Goal: Information Seeking & Learning: Compare options

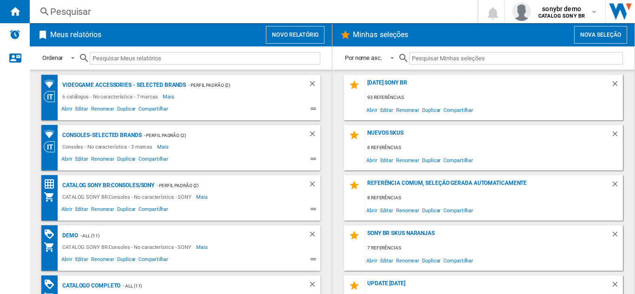
click at [92, 16] on div "Pesquisar" at bounding box center [251, 11] width 403 height 13
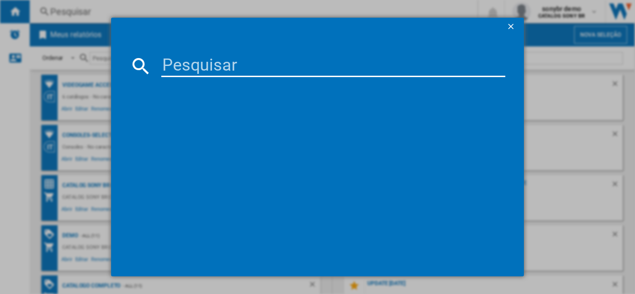
click at [270, 68] on input at bounding box center [333, 66] width 344 height 22
paste input "8BITDO SN30 PRO GREY"
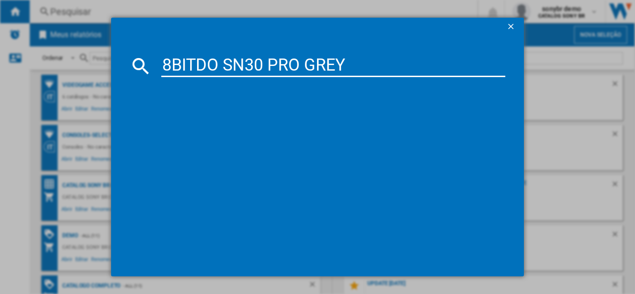
type input "8BITDO SN30 PRO GREY"
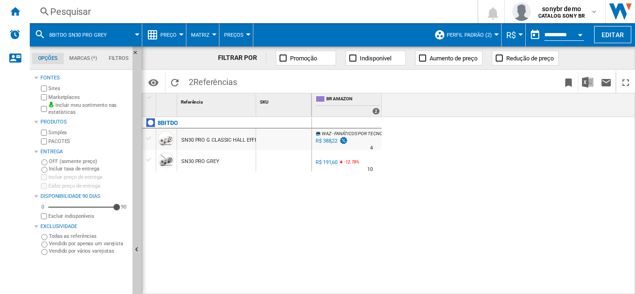
click at [166, 46] on button "Preço" at bounding box center [170, 34] width 21 height 23
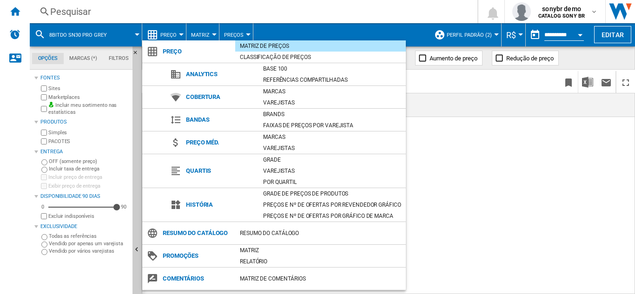
click at [529, 217] on md-backdrop at bounding box center [317, 147] width 635 height 294
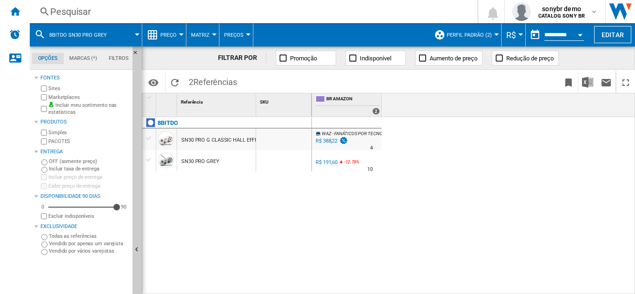
click at [174, 27] on button "Preço" at bounding box center [170, 34] width 21 height 23
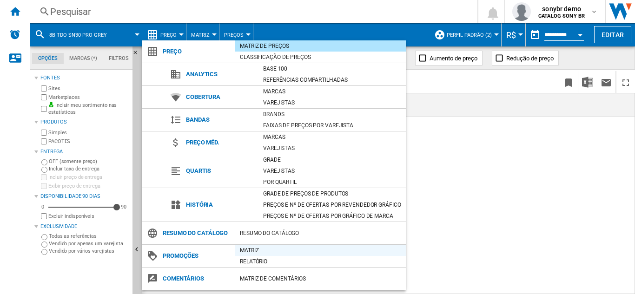
click at [258, 249] on div "Matriz" at bounding box center [320, 250] width 171 height 9
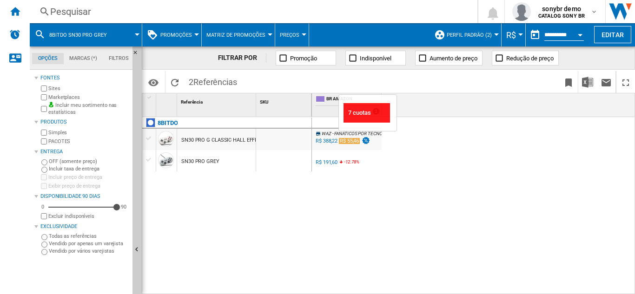
click at [368, 142] on img "test" at bounding box center [365, 141] width 9 height 8
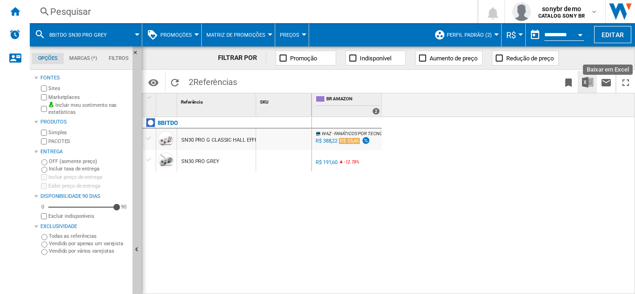
click at [592, 80] on img "Baixar em Excel" at bounding box center [587, 82] width 11 height 11
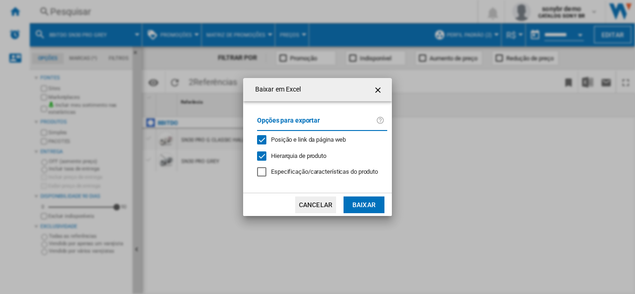
click at [383, 87] on ng-md-icon "getI18NText('BUTTONS.CLOSE_DIALOG')" at bounding box center [379, 90] width 11 height 11
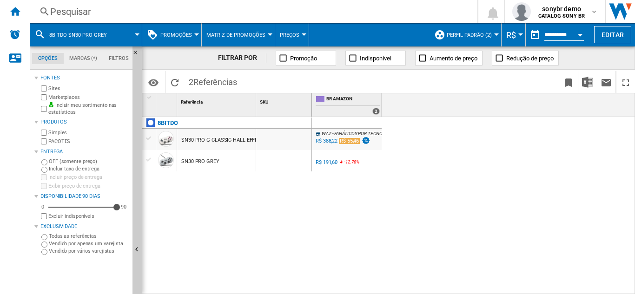
click at [163, 27] on button "Promoções" at bounding box center [178, 34] width 36 height 23
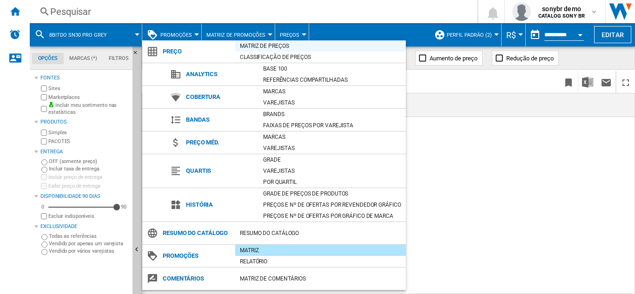
click at [274, 44] on div "Matriz de preços" at bounding box center [320, 45] width 171 height 9
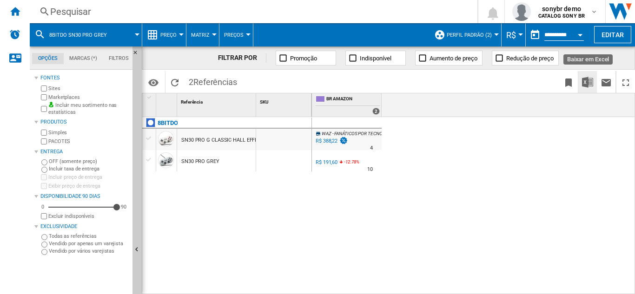
click at [587, 82] on img "Baixar em Excel" at bounding box center [587, 82] width 11 height 11
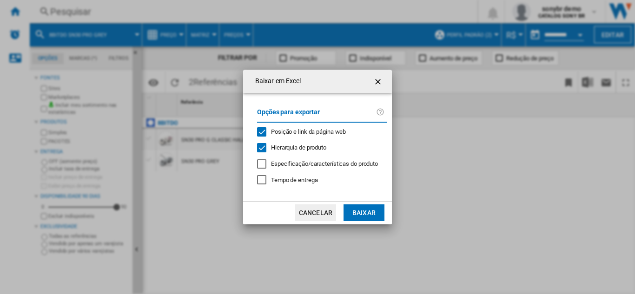
click at [262, 162] on div "Baixar em ..." at bounding box center [261, 164] width 9 height 9
click at [360, 212] on button "Baixar" at bounding box center [364, 213] width 41 height 17
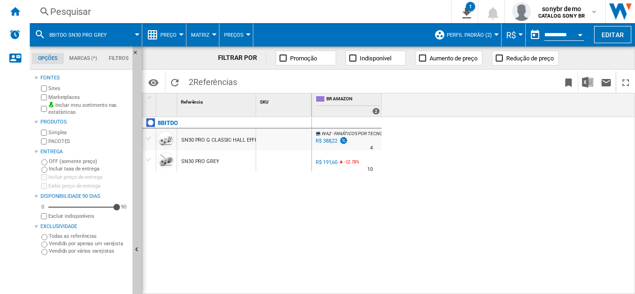
click at [174, 34] on span "Preço" at bounding box center [168, 35] width 16 height 6
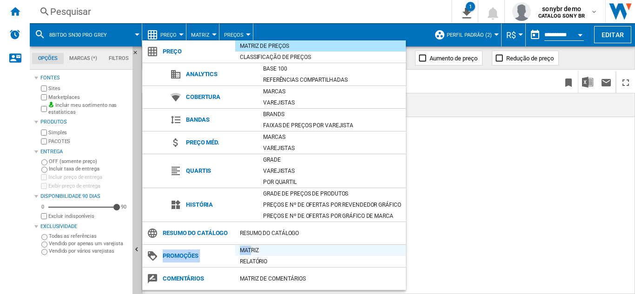
click at [250, 245] on md-menu-content "Preço Matriz de preços Classificação de preços Analytics Base 100 Referências c…" at bounding box center [274, 165] width 264 height 250
click at [252, 246] on div "Matriz" at bounding box center [320, 250] width 171 height 9
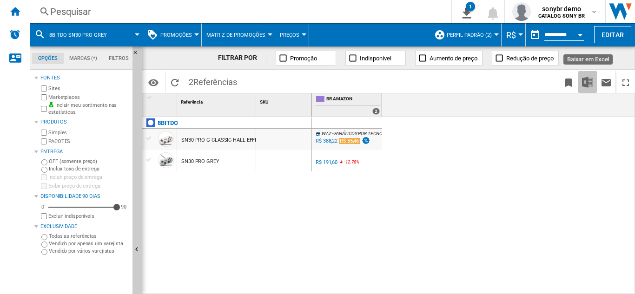
click at [581, 80] on button "Baixar em Excel" at bounding box center [588, 82] width 19 height 22
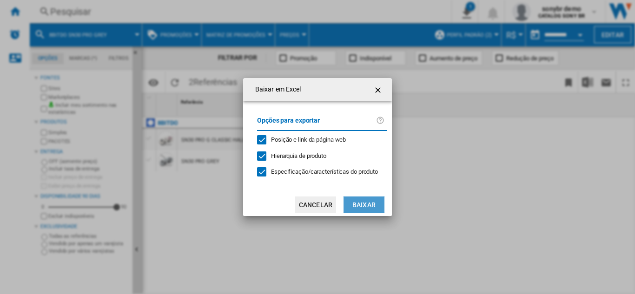
click at [365, 204] on button "Baixar" at bounding box center [364, 205] width 41 height 17
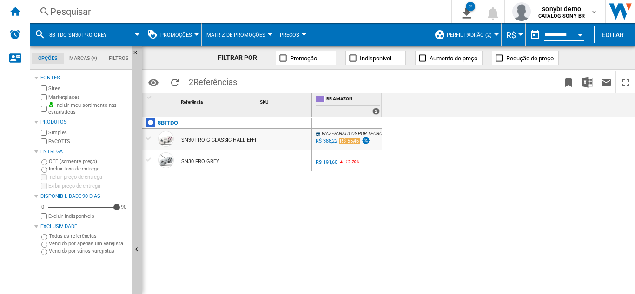
click at [204, 149] on div "SN30 PRO G CLASSIC HALL EFFECT GREY" at bounding box center [229, 140] width 97 height 21
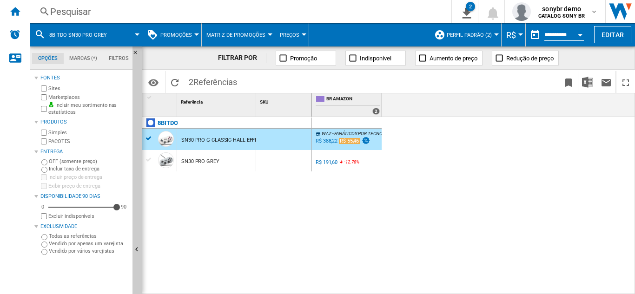
click at [171, 13] on div "Pesquisar" at bounding box center [238, 11] width 377 height 13
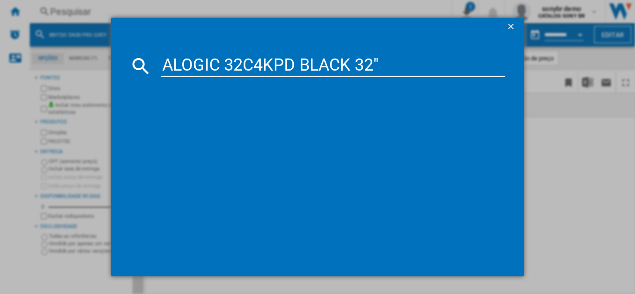
type input "ALOGIC 32C4KPD BLACK 32""
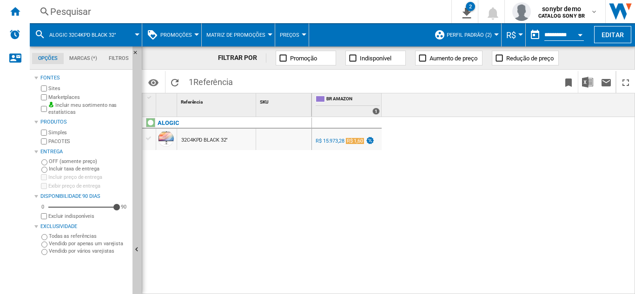
click at [336, 140] on div "R$ 15.973,28" at bounding box center [330, 141] width 29 height 6
click at [359, 140] on div "R$ 1,60" at bounding box center [355, 141] width 18 height 6
click at [585, 84] on img "Baixar em Excel" at bounding box center [587, 82] width 11 height 11
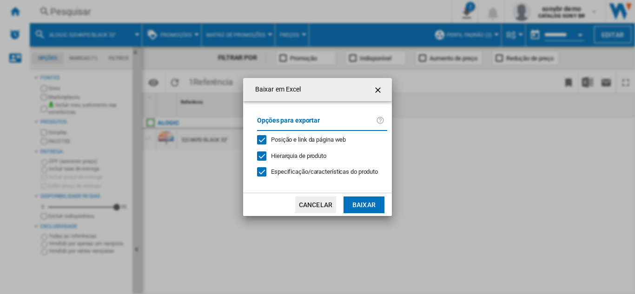
click at [347, 203] on button "Baixar" at bounding box center [364, 205] width 41 height 17
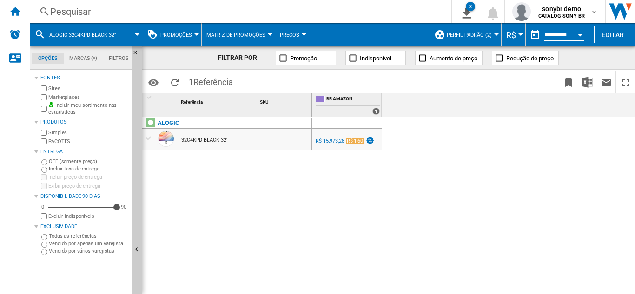
click at [169, 17] on div "Pesquisar" at bounding box center [238, 11] width 377 height 13
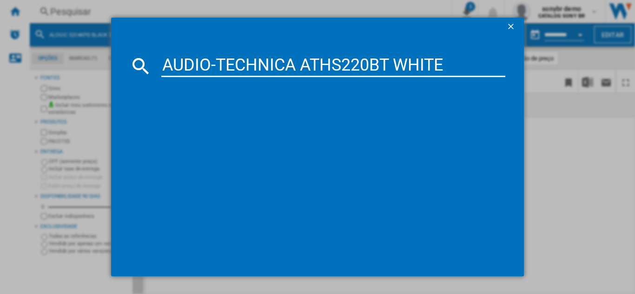
type input "AUDIO-TECHNICA ATHS220BT WHITE"
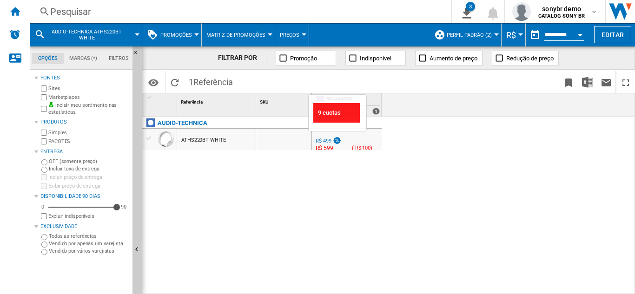
click at [336, 140] on img "test" at bounding box center [337, 141] width 9 height 8
click at [158, 15] on div "Pesquisar" at bounding box center [238, 11] width 377 height 13
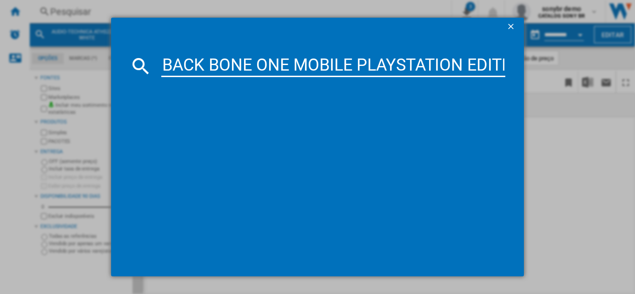
scroll to position [0, 52]
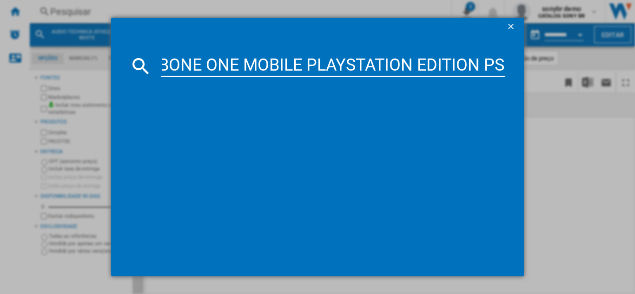
type input "BACK BONE ONE MOBILE PLAYSTATION EDITION PS"
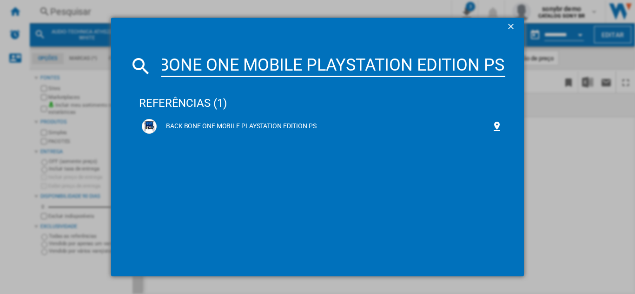
scroll to position [0, 0]
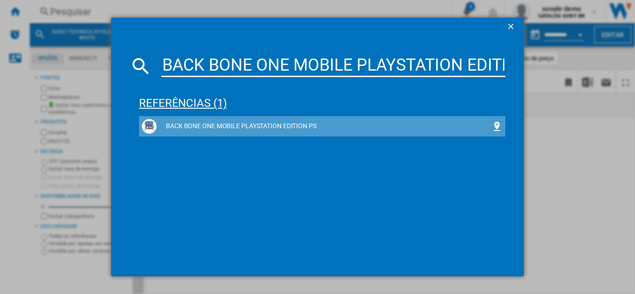
click at [392, 117] on div "BACK BONE ONE MOBILE PLAYSTATION EDITION PS" at bounding box center [322, 126] width 367 height 20
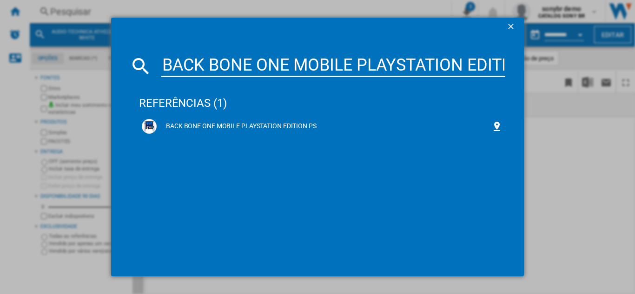
click at [508, 26] on ng-md-icon "getI18NText('BUTTONS.CLOSE_DIALOG')" at bounding box center [512, 27] width 11 height 11
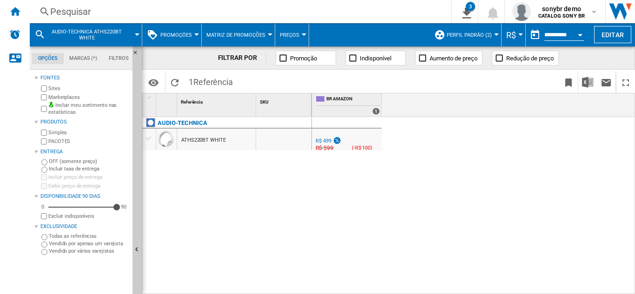
click at [131, 1] on div "Pesquisar Pesquisar 0 3 ALOGIC 32C4KPD BLACK 32"/No característica/Sem marca [M…" at bounding box center [333, 11] width 606 height 23
click at [138, 12] on div "Pesquisar" at bounding box center [238, 11] width 377 height 13
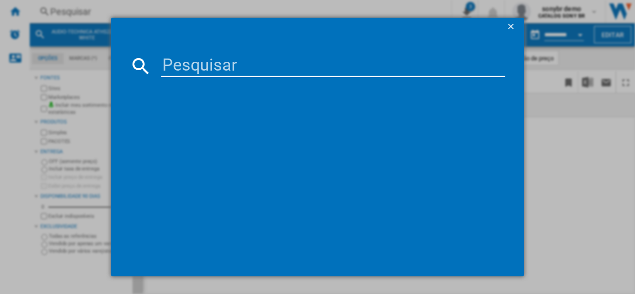
click at [254, 65] on input at bounding box center [333, 66] width 344 height 22
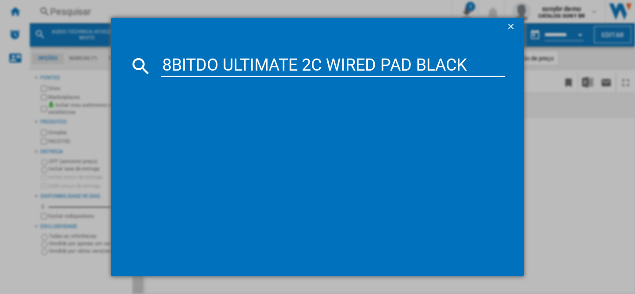
type input "8BITDO ULTIMATE 2C WIRED PAD BLACK"
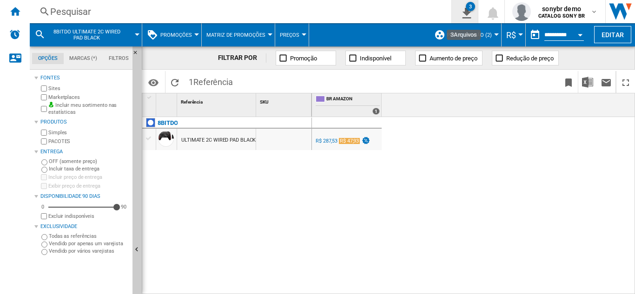
click at [428, 159] on div "BR AMAZON -1.0 % R$ 287,53 R$ 47,93 % N/A R$ NaN ( R$ 287,53 ) BR AMAZON : BR A…" at bounding box center [474, 206] width 324 height 178
click at [355, 140] on div "R$ 47,93" at bounding box center [349, 141] width 21 height 6
click at [152, 5] on div "Pesquisar Pesquisar 0 3 ALOGIC 32C4KPD BLACK 32"/No característica/Sem marca [M…" at bounding box center [333, 11] width 606 height 23
click at [186, 13] on div "Pesquisar" at bounding box center [238, 11] width 377 height 13
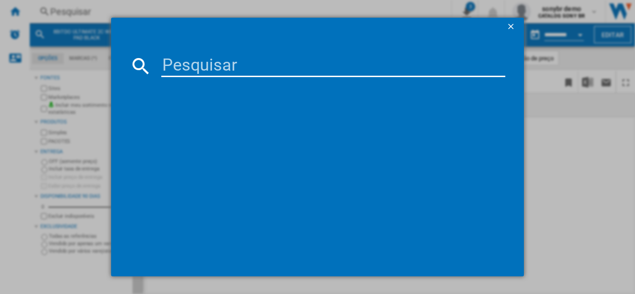
click at [292, 71] on input at bounding box center [333, 66] width 344 height 22
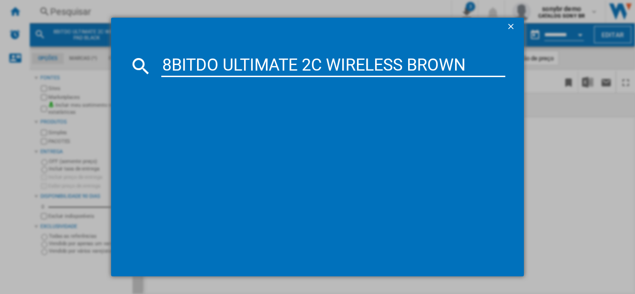
type input "8BITDO ULTIMATE 2C WIRELESS BROWN"
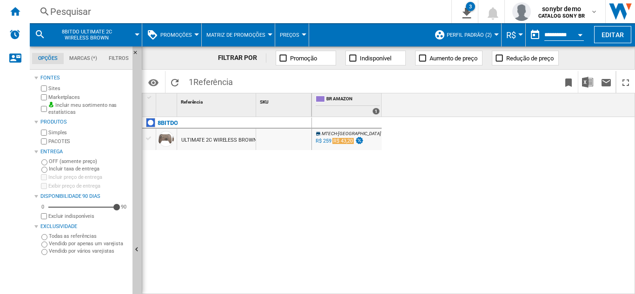
click at [344, 140] on div "R$ 43,20" at bounding box center [343, 141] width 21 height 6
click at [243, 10] on div "Pesquisar" at bounding box center [238, 11] width 377 height 13
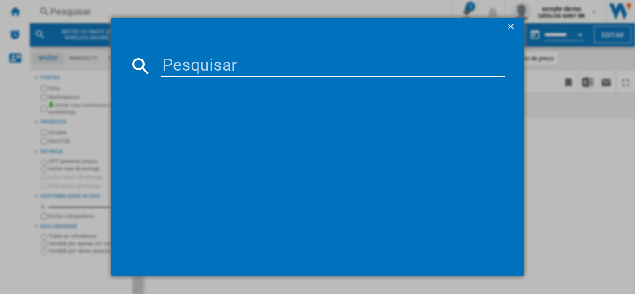
click at [269, 59] on input at bounding box center [333, 66] width 344 height 22
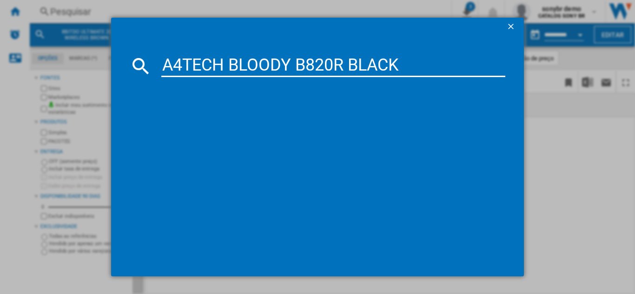
type input "A4TECH BLOODY B820R BLACK"
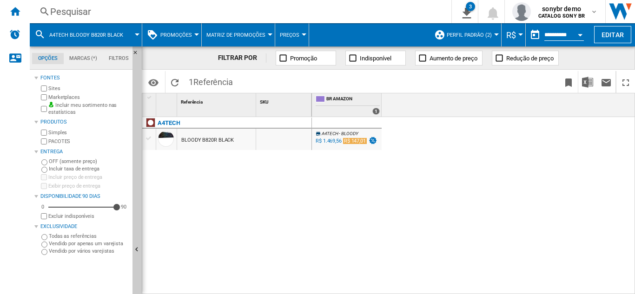
click at [357, 142] on div "R$ 147,01" at bounding box center [355, 141] width 24 height 6
click at [134, 8] on div "Pesquisar" at bounding box center [238, 11] width 377 height 13
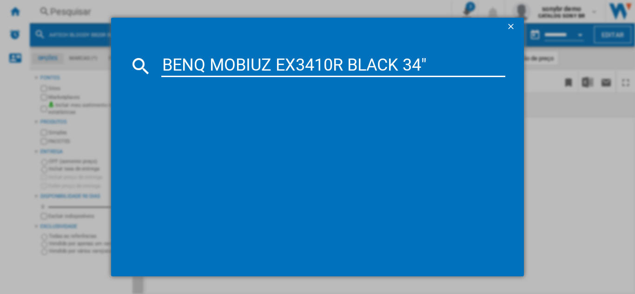
type input "BENQ MOBIUZ EX3410R BLACK 34""
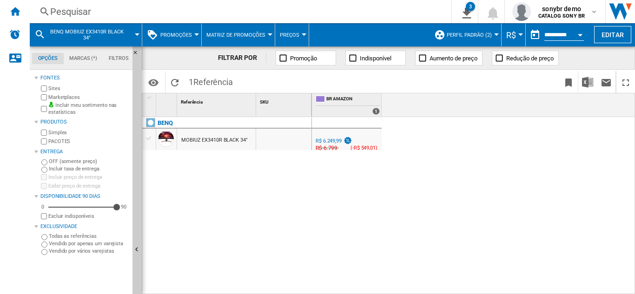
click at [147, 10] on div "Pesquisar" at bounding box center [238, 11] width 377 height 13
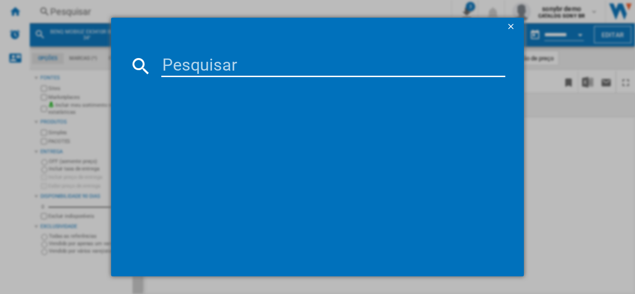
click at [228, 64] on input at bounding box center [333, 66] width 344 height 22
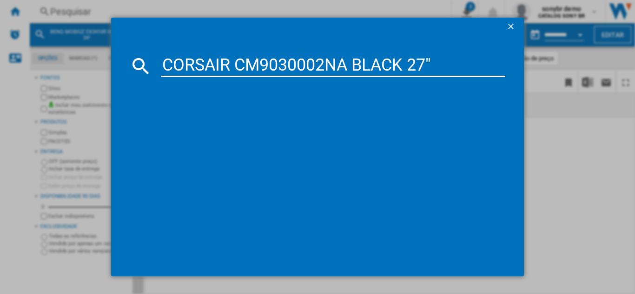
type input "CORSAIR CM9030002NA BLACK 27""
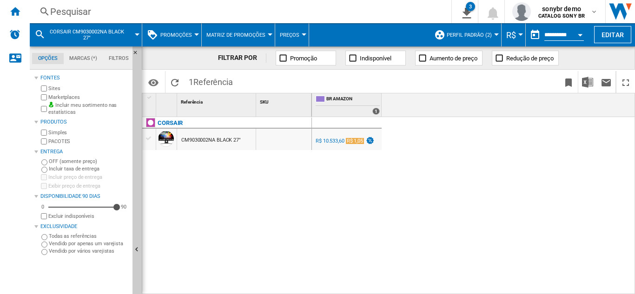
click at [358, 145] on div "R$ 10.533,60 R$ 1,05" at bounding box center [344, 141] width 60 height 9
click at [368, 139] on img "test" at bounding box center [370, 141] width 9 height 8
